Goal: Transaction & Acquisition: Book appointment/travel/reservation

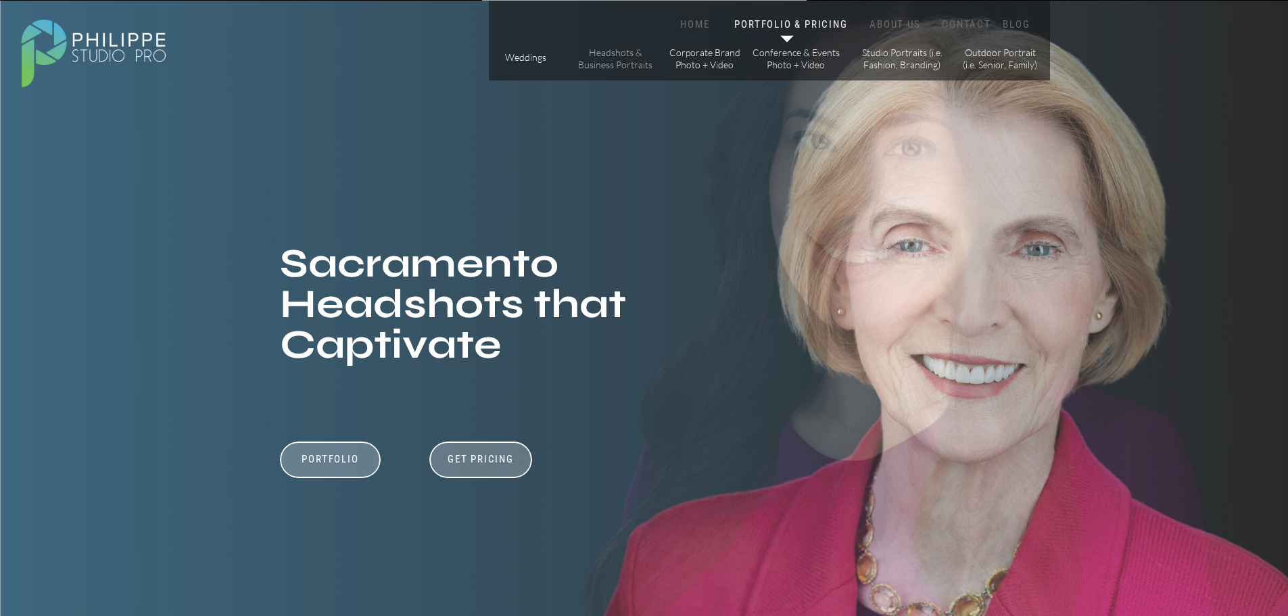
click at [602, 62] on p "Headshots & Business Portraits" at bounding box center [615, 59] width 76 height 24
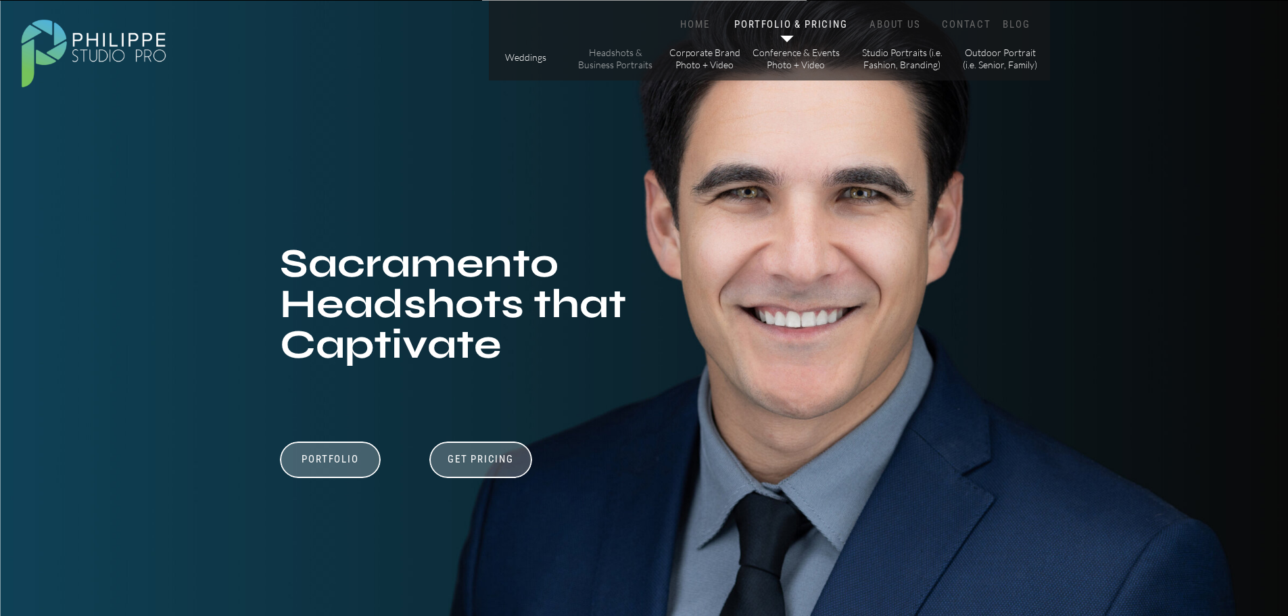
click at [603, 62] on p "Headshots & Business Portraits" at bounding box center [615, 59] width 76 height 24
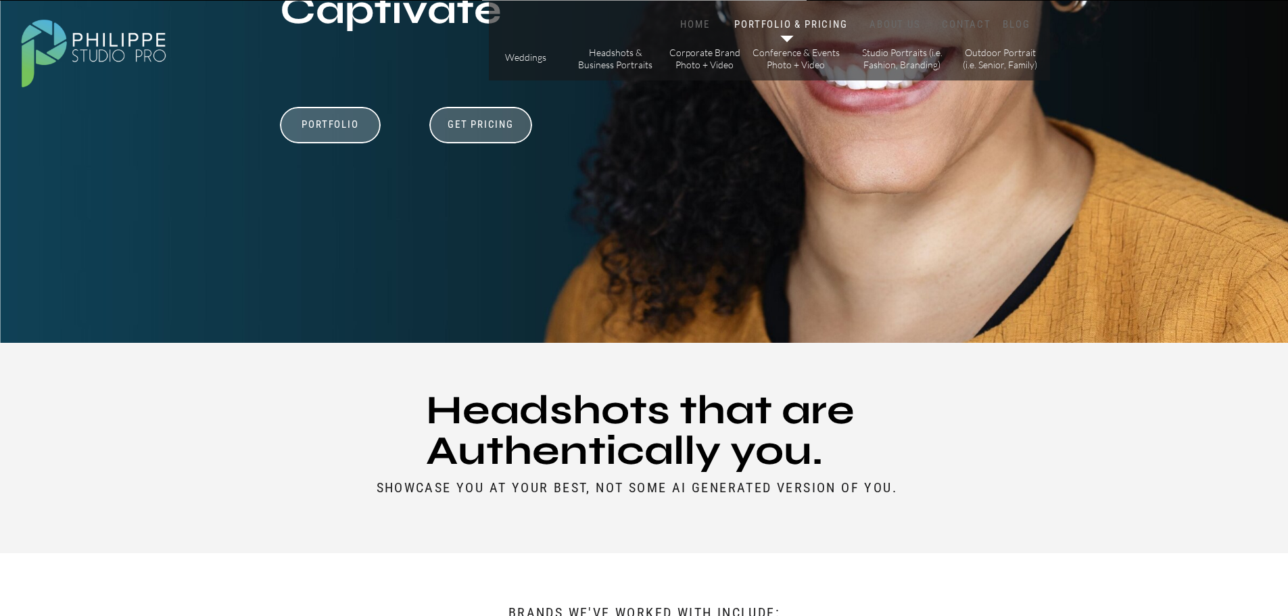
scroll to position [270, 0]
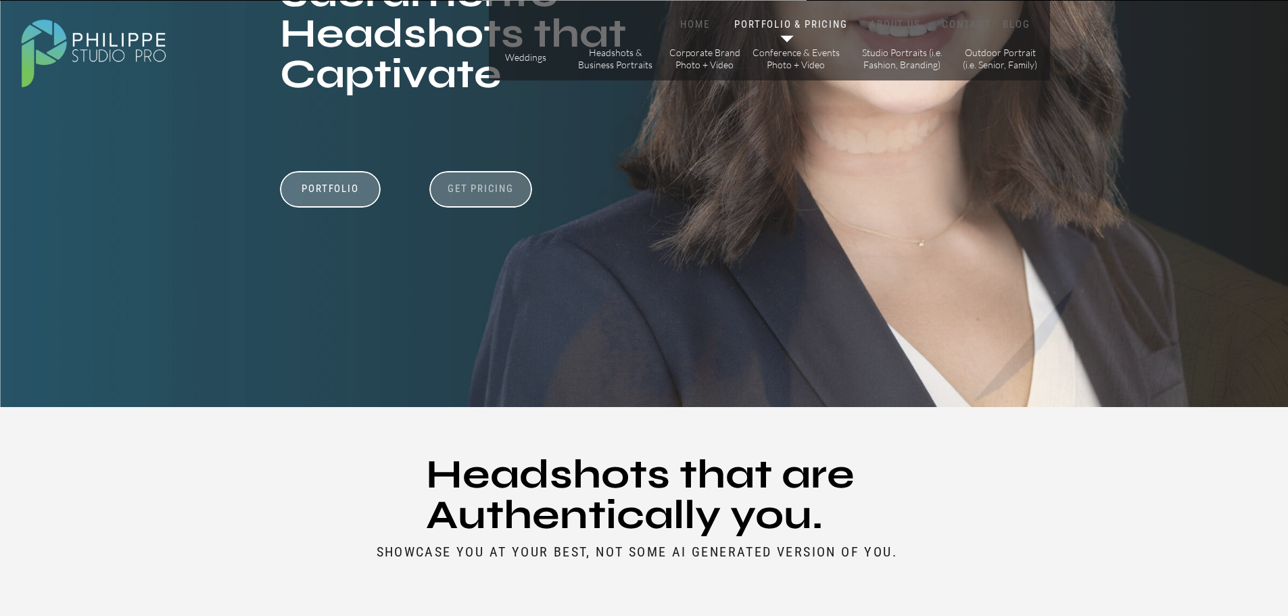
click at [466, 188] on h3 "Get Pricing" at bounding box center [481, 191] width 75 height 16
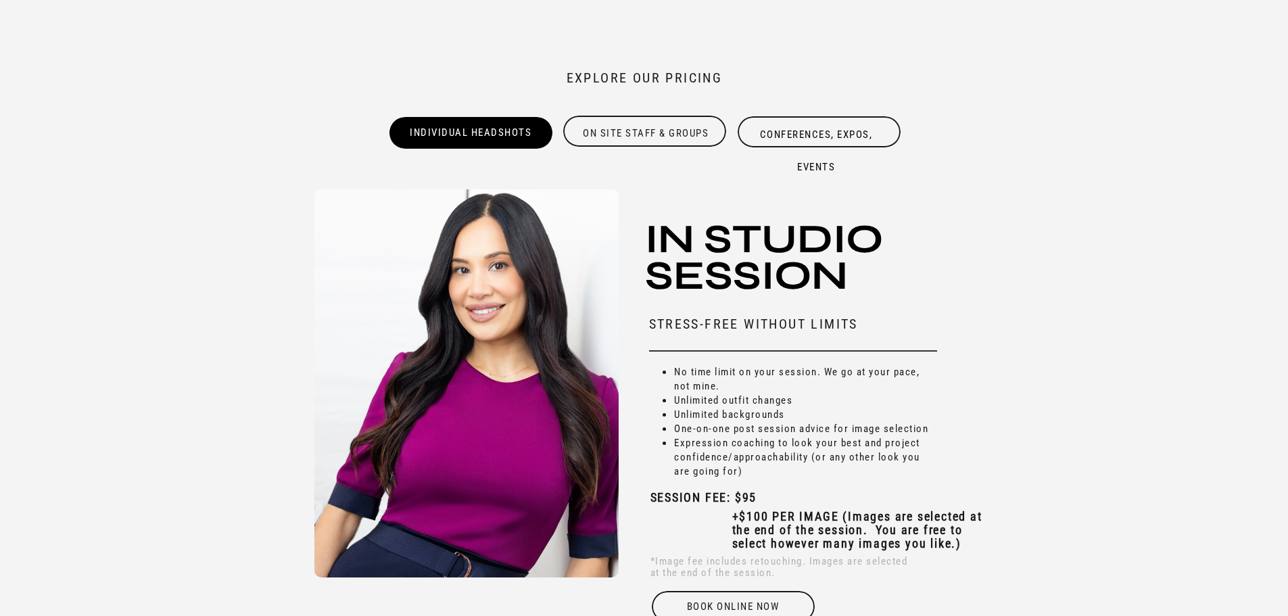
scroll to position [4129, 0]
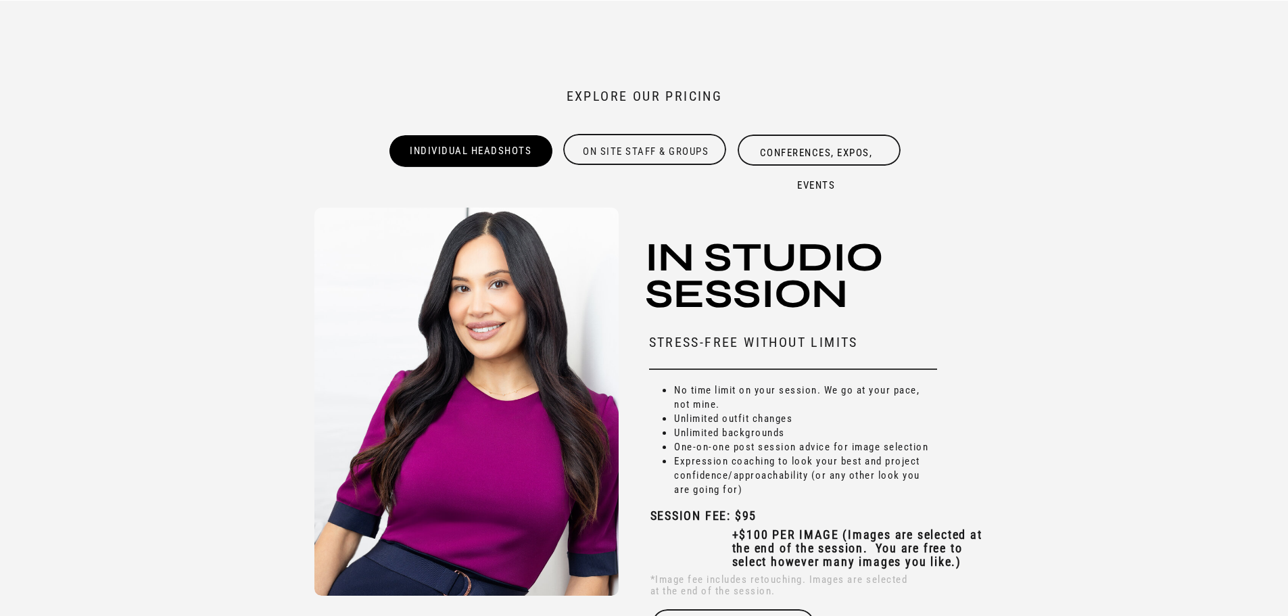
click at [661, 158] on div "On site Staff & Groups" at bounding box center [646, 149] width 166 height 26
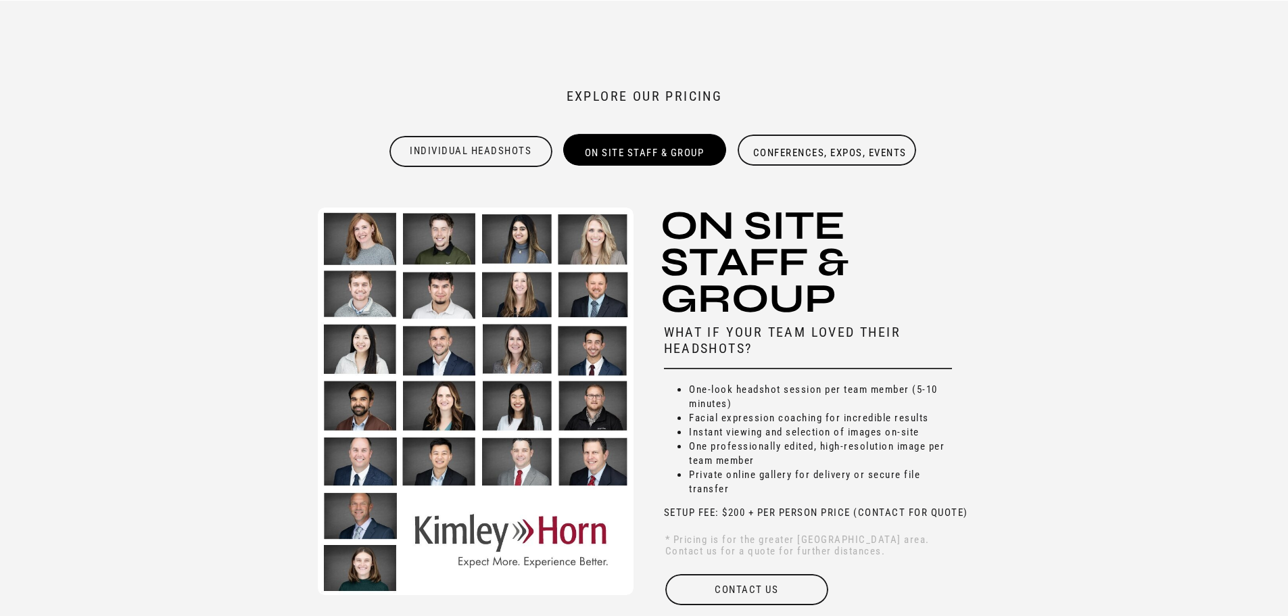
click at [817, 155] on div "Conferences, Expos, Events" at bounding box center [830, 152] width 166 height 31
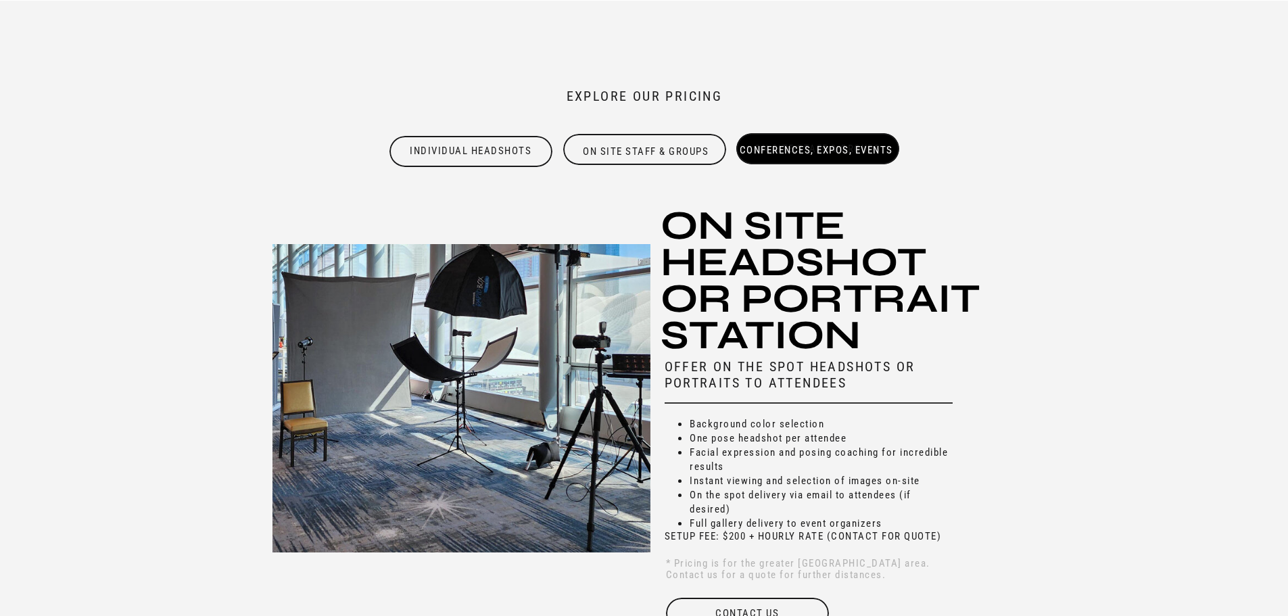
click at [474, 151] on div "Individual Headshots" at bounding box center [471, 148] width 166 height 27
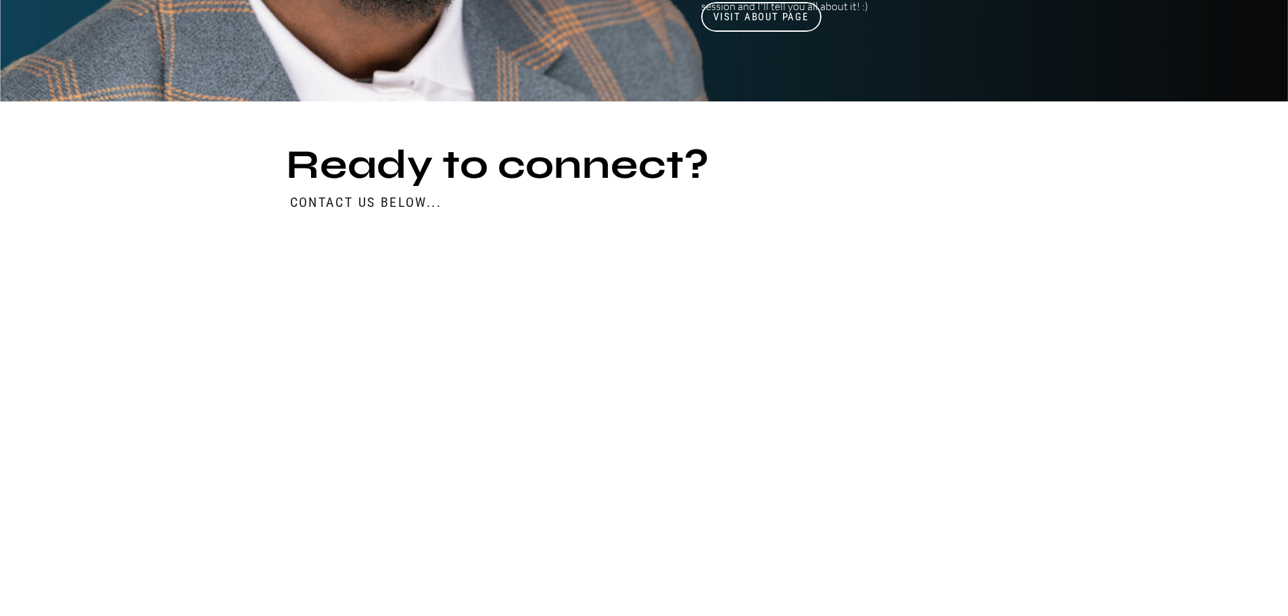
scroll to position [5938, 0]
